Goal: Information Seeking & Learning: Learn about a topic

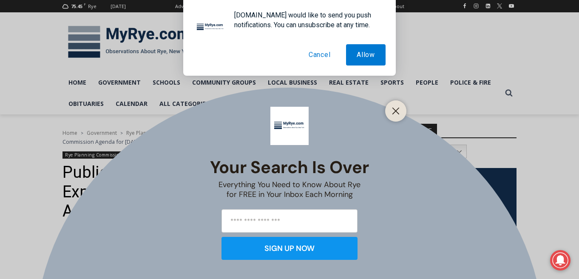
click at [313, 54] on button "Cancel" at bounding box center [319, 54] width 43 height 21
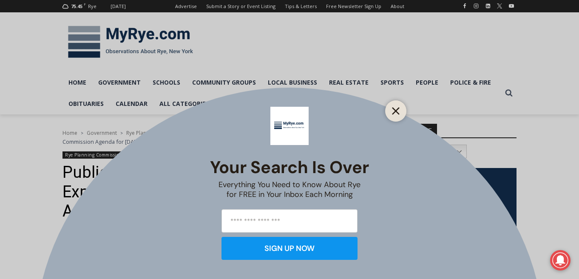
click at [396, 110] on icon "Close" at bounding box center [396, 111] width 8 height 8
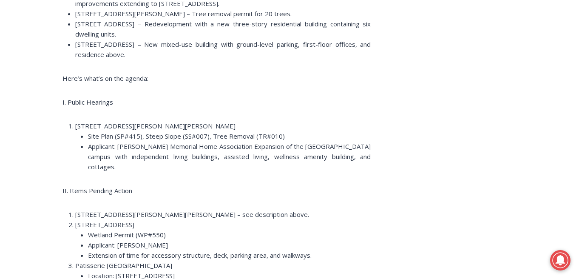
scroll to position [795, 0]
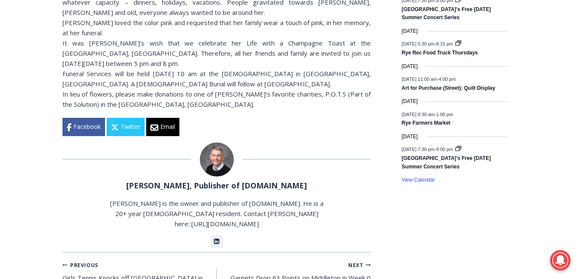
scroll to position [668, 0]
